Goal: Entertainment & Leisure: Consume media (video, audio)

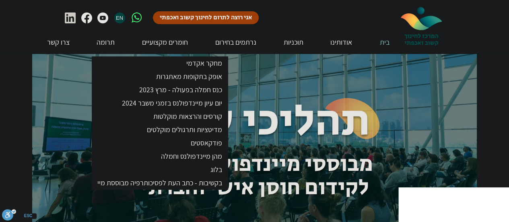
click at [191, 116] on p "קורסים והרצאות מוקלטות" at bounding box center [188, 115] width 76 height 13
click at [198, 114] on p "קורסים והרצאות מוקלטות" at bounding box center [188, 115] width 76 height 13
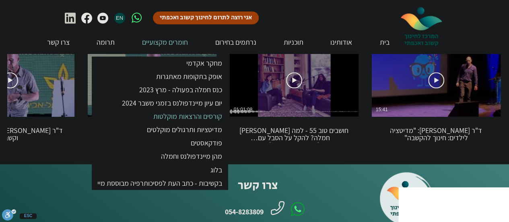
scroll to position [596, 0]
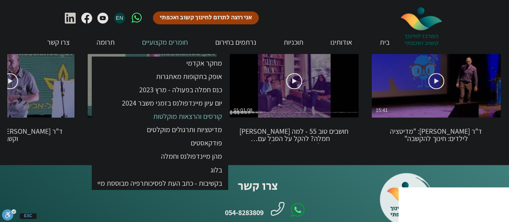
click at [248, 139] on main "צפייה בסרטון צפייה בסרטון 15:41 ד"ר [PERSON_NAME]: "מדיטציה לילדים: חינוך להקשב…" at bounding box center [254, 94] width 539 height 142
click at [302, 127] on h3 "חושבים טוב 55 - למה [PERSON_NAME] חמלה? להקל על הסבל עם [PERSON_NAME]" at bounding box center [294, 135] width 113 height 16
